Goal: Unclear

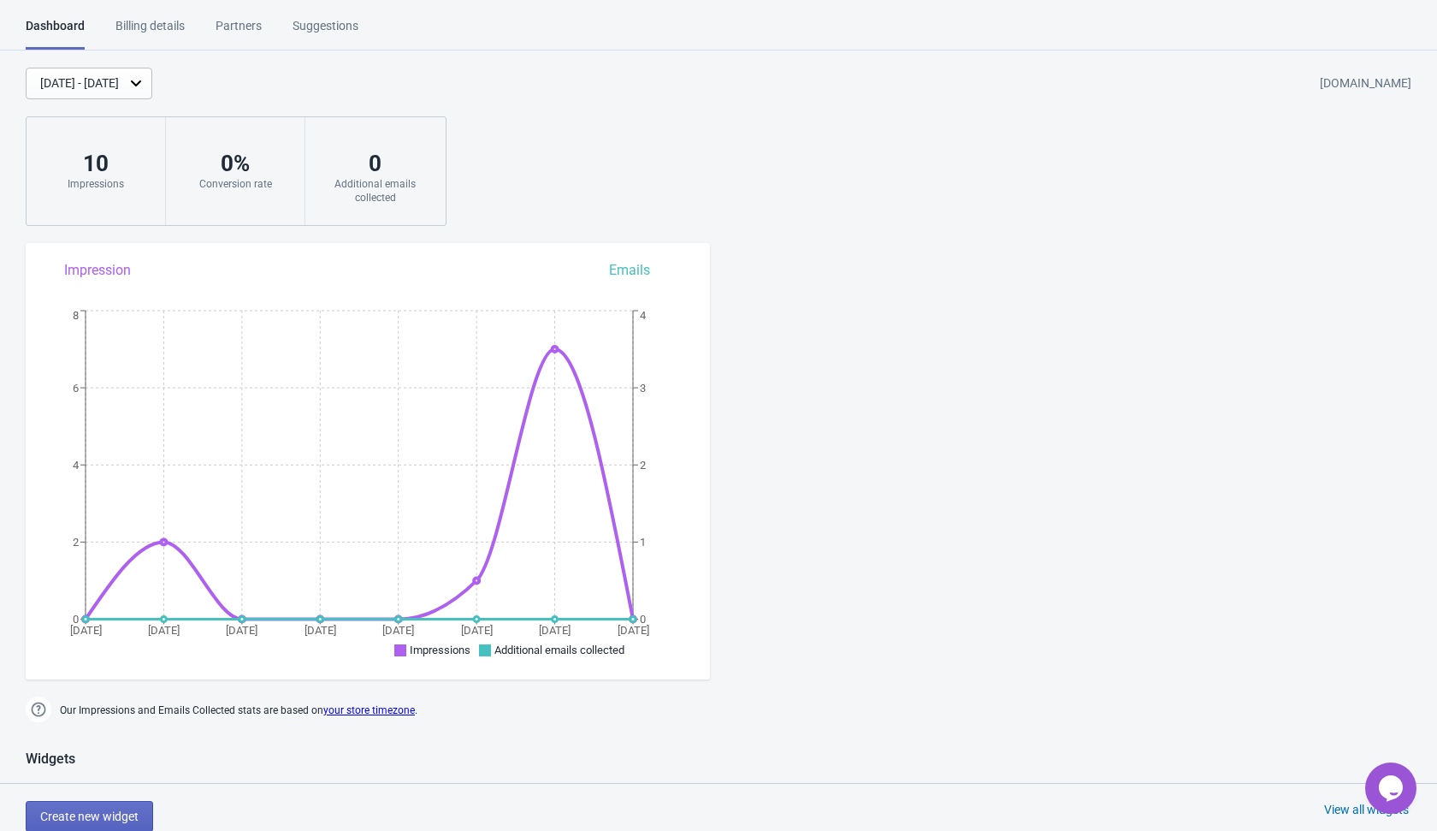
click at [534, 156] on div "[DATE] - [DATE] [DOMAIN_NAME] 10 Impressions 0 % Conversion rate 0 Additional e…" at bounding box center [718, 147] width 1437 height 158
click at [579, 141] on div "[DATE] - [DATE] [DOMAIN_NAME] 10 Impressions 0 % Conversion rate 0 Additional e…" at bounding box center [718, 147] width 1437 height 158
